Goal: Information Seeking & Learning: Learn about a topic

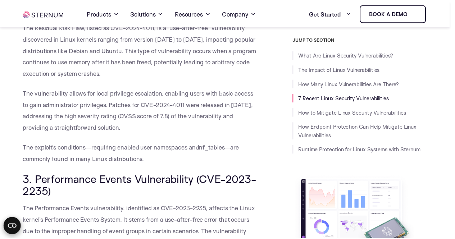
scroll to position [970, 0]
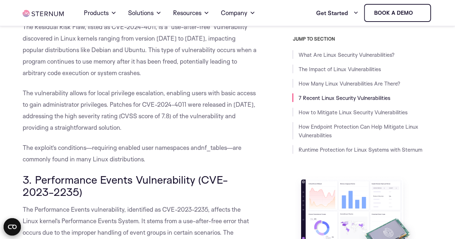
drag, startPoint x: 59, startPoint y: 192, endPoint x: 35, endPoint y: 177, distance: 28.4
click at [35, 177] on h3 "3. Performance Events Vulnerability (CVE-2023-2235)" at bounding box center [140, 186] width 234 height 24
copy span "Performance Events Vulnerability (CVE-2023-2235)"
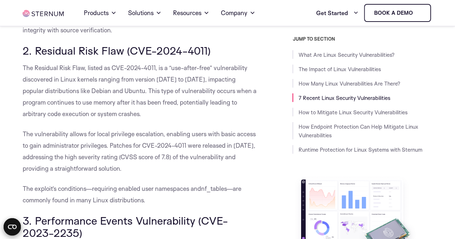
scroll to position [898, 0]
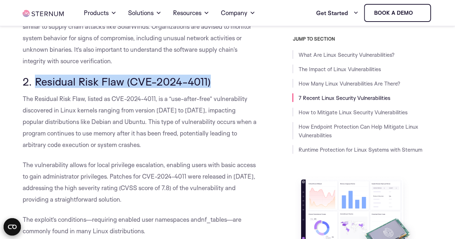
drag, startPoint x: 209, startPoint y: 80, endPoint x: 34, endPoint y: 85, distance: 174.5
click at [34, 85] on span "2. Residual Risk Flaw (CVE-2024-4011)" at bounding box center [117, 81] width 188 height 13
copy span "Residual Risk Flaw (CVE-2024-4011)"
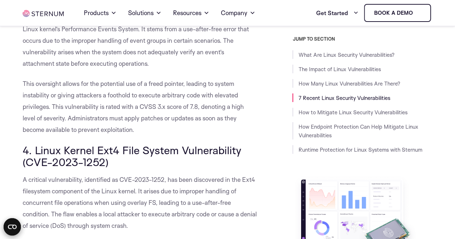
scroll to position [1222, 0]
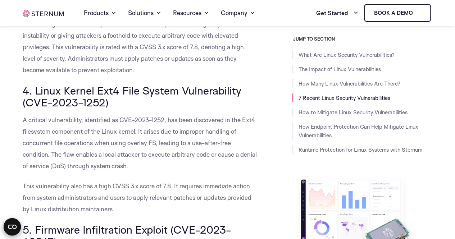
drag, startPoint x: 109, startPoint y: 103, endPoint x: 34, endPoint y: 90, distance: 76.3
click at [34, 90] on span "4. Linux Kernel Ext4 File System Vulnerability (CVE-2023-1252)" at bounding box center [132, 97] width 219 height 26
copy span "Linux Kernel Ext4 File System Vulnerability (CVE-2023-1252)"
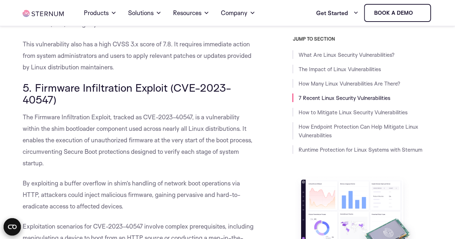
scroll to position [1366, 0]
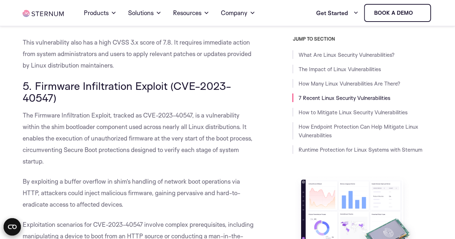
drag, startPoint x: 70, startPoint y: 99, endPoint x: 36, endPoint y: 83, distance: 38.0
click at [36, 83] on h3 "5. Firmware Infiltration Exploit (CVE-2023-40547)" at bounding box center [140, 92] width 234 height 24
copy span "Firmware Infiltration Exploit (CVE-2023-40547)"
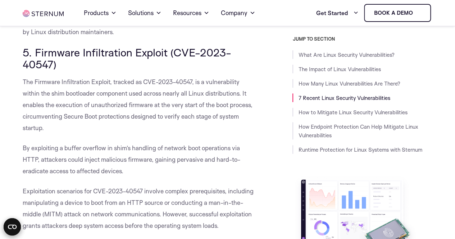
scroll to position [1510, 0]
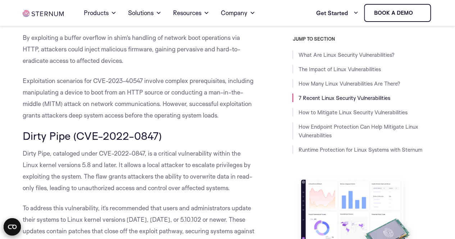
drag, startPoint x: 170, startPoint y: 135, endPoint x: 22, endPoint y: 135, distance: 148.2
copy span "Dirty Pipe (CVE-2022-0847)"
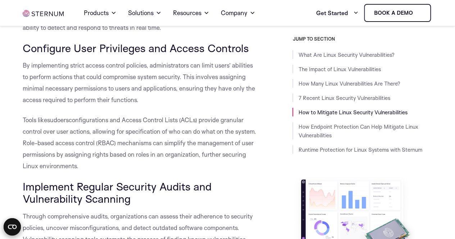
scroll to position [2588, 0]
